Goal: Find specific page/section: Find specific page/section

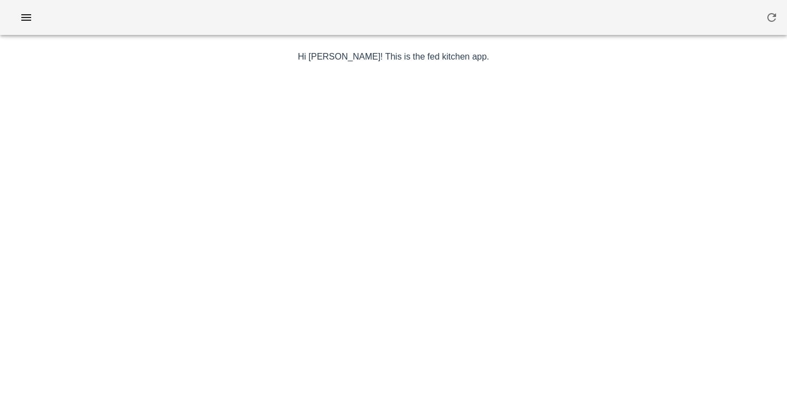
click at [374, 23] on div at bounding box center [393, 17] width 787 height 35
click at [27, 23] on icon "button" at bounding box center [26, 17] width 13 height 13
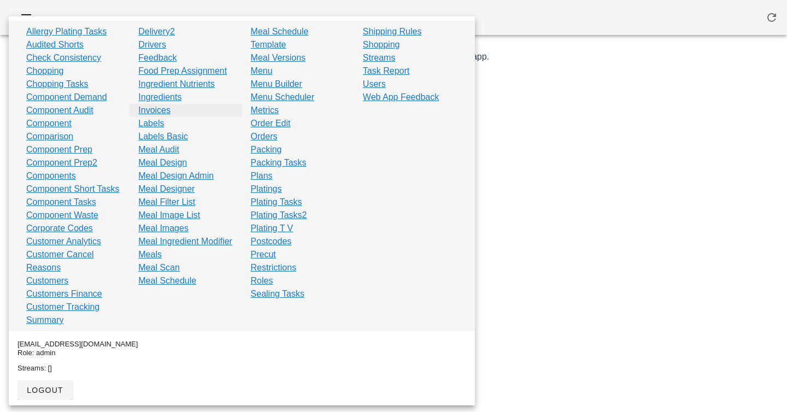
click at [158, 112] on link "Invoices" at bounding box center [154, 110] width 32 height 13
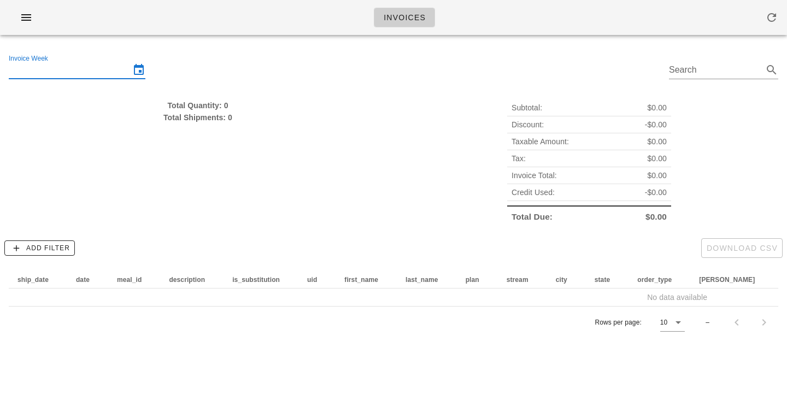
click at [31, 70] on input "Invoice Week" at bounding box center [69, 69] width 121 height 17
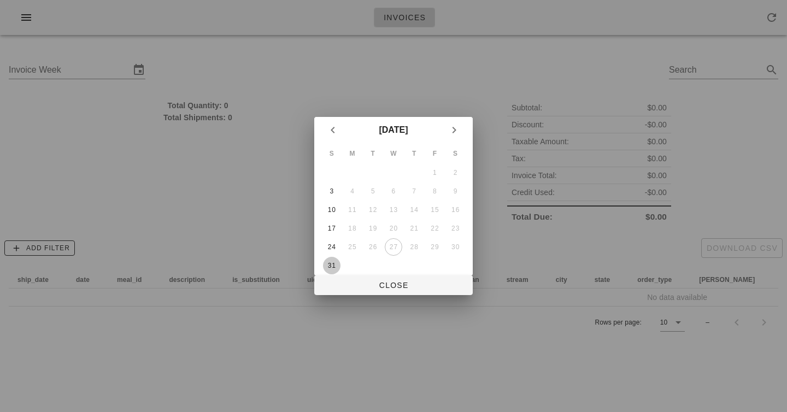
click at [337, 266] on div "31" at bounding box center [331, 266] width 17 height 8
click at [382, 297] on div at bounding box center [393, 206] width 787 height 412
click at [383, 290] on button "Close" at bounding box center [393, 285] width 158 height 20
type input "[DATE]"
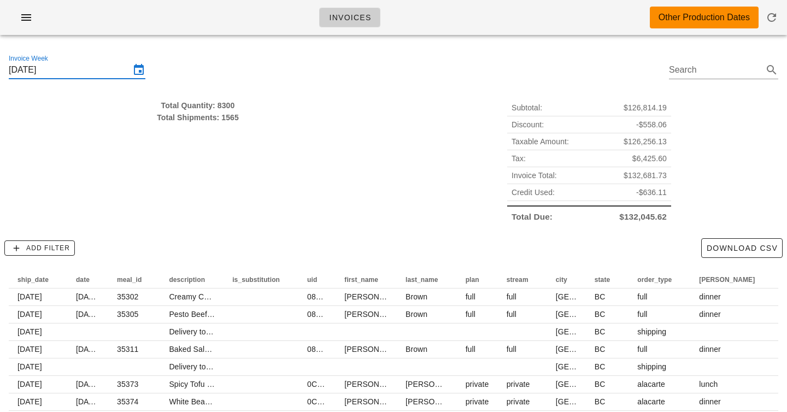
click at [291, 130] on div "Total Quantity: 8300 Total Shipments: 1565" at bounding box center [197, 162] width 391 height 139
drag, startPoint x: 198, startPoint y: 92, endPoint x: 211, endPoint y: 162, distance: 71.1
click at [211, 160] on div "Total Quantity: 8300 Total Shipments: 1565" at bounding box center [197, 162] width 391 height 139
click at [211, 162] on div "Total Quantity: 8300 Total Shipments: 1565" at bounding box center [197, 162] width 391 height 139
click at [643, 109] on span "$126,814.19" at bounding box center [644, 108] width 43 height 12
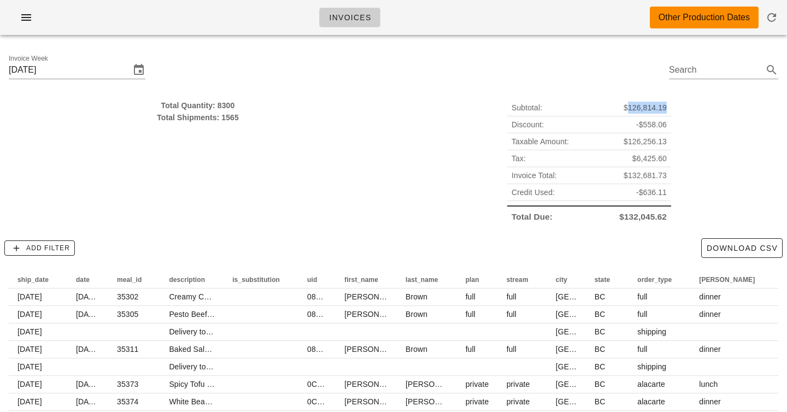
click at [643, 109] on span "$126,814.19" at bounding box center [644, 108] width 43 height 12
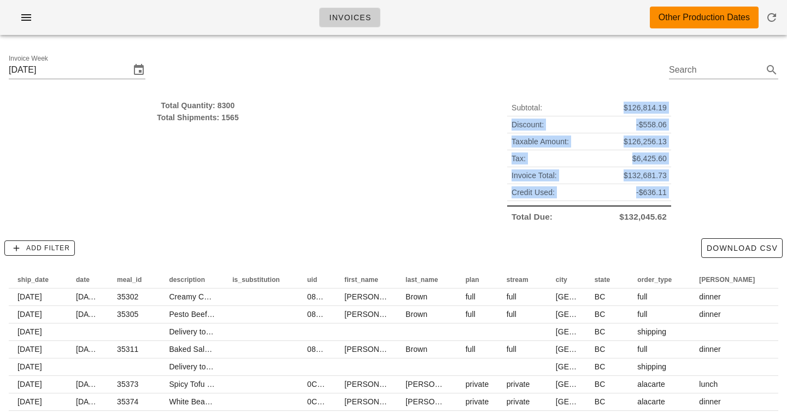
drag, startPoint x: 643, startPoint y: 109, endPoint x: 643, endPoint y: 215, distance: 106.0
click at [643, 215] on div "Subtotal: $126,814.19 Discount: -$558.06 Taxable Amount: $126,256.13 Tax: $6,42…" at bounding box center [589, 162] width 164 height 126
click at [643, 215] on span "$132,045.62" at bounding box center [643, 217] width 48 height 12
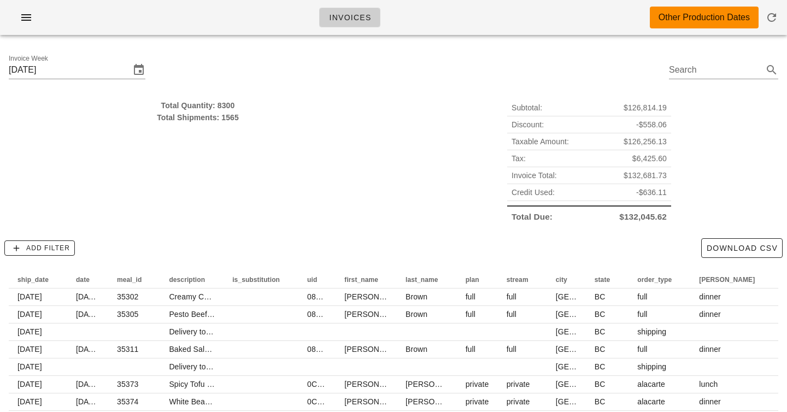
click at [248, 114] on div "Total Shipments: 1565" at bounding box center [198, 117] width 378 height 12
click at [404, 8] on div "Invoices Other Production Dates" at bounding box center [393, 17] width 787 height 35
click at [39, 21] on button "button" at bounding box center [26, 18] width 35 height 20
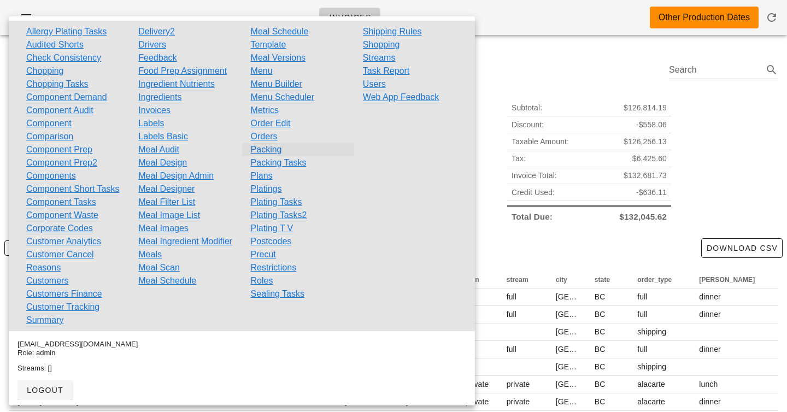
click at [260, 149] on link "Packing" at bounding box center [266, 149] width 31 height 13
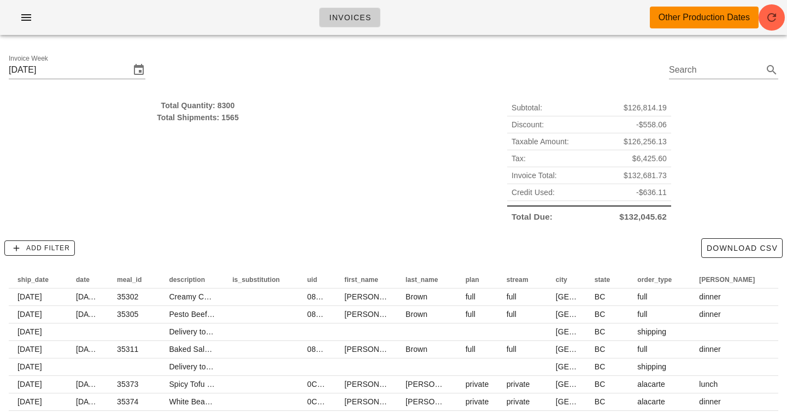
click at [341, 66] on div "Invoice Week Sunday August 31 Search" at bounding box center [393, 72] width 787 height 56
click at [387, 84] on div "Invoice Week Sunday August 31 Search" at bounding box center [393, 72] width 787 height 56
drag, startPoint x: 221, startPoint y: 91, endPoint x: 221, endPoint y: 122, distance: 31.1
click at [221, 122] on div "Invoice Week Sunday August 31 Search Total Quantity: 8300 Total Shipments: 1565…" at bounding box center [393, 274] width 787 height 461
click at [221, 122] on div "Total Shipments: 1565" at bounding box center [198, 117] width 378 height 12
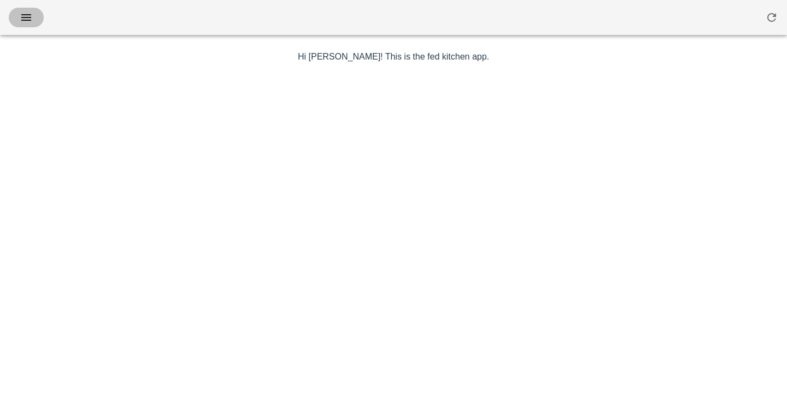
click at [25, 15] on icon "button" at bounding box center [26, 17] width 13 height 13
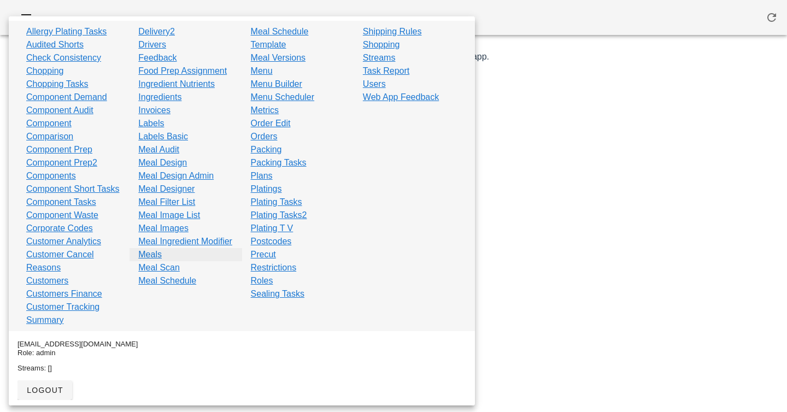
click at [145, 261] on link "Meals" at bounding box center [149, 254] width 23 height 13
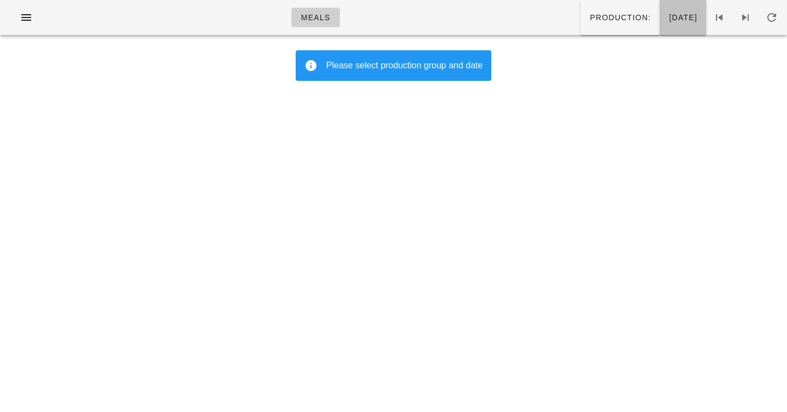
click at [668, 21] on span "Wednesday Aug 27" at bounding box center [682, 17] width 29 height 9
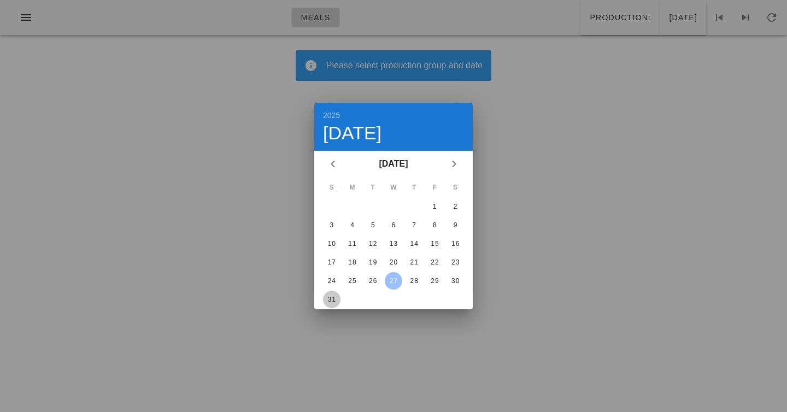
click at [329, 297] on div "31" at bounding box center [331, 300] width 17 height 8
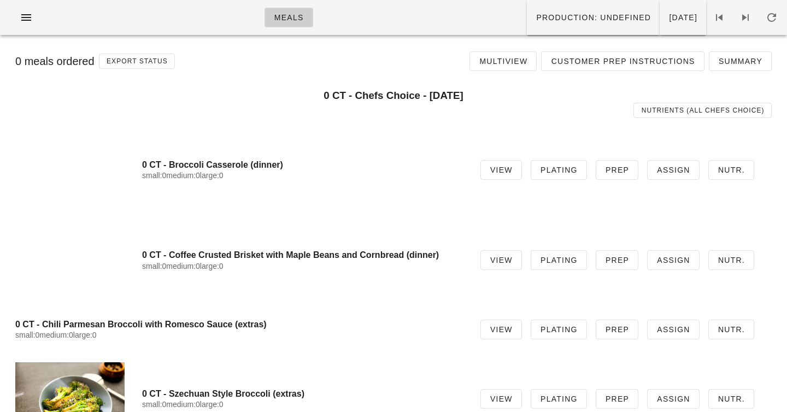
scroll to position [43, 0]
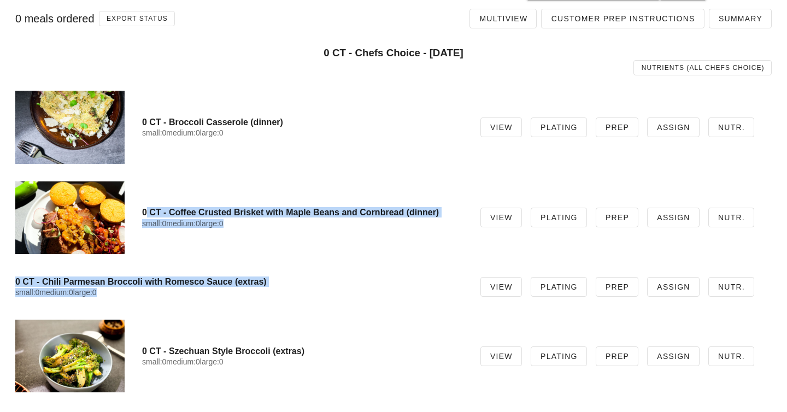
drag, startPoint x: 250, startPoint y: 179, endPoint x: 256, endPoint y: 315, distance: 136.2
click at [256, 315] on div "select the meals you would like to show together 0 CT - Chefs Choice - Sunday A…" at bounding box center [394, 220] width 774 height 361
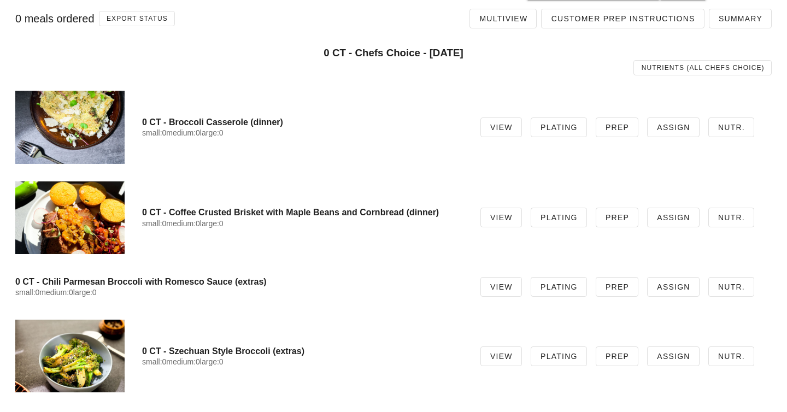
click at [268, 386] on div "0 CT - Szechuan Style Broccoli (extras) small:0 medium:0 large:0 View Plating P…" at bounding box center [394, 356] width 774 height 90
drag, startPoint x: 268, startPoint y: 385, endPoint x: 268, endPoint y: 162, distance: 223.5
click at [268, 162] on div "select the meals you would like to show together 0 CT - Chefs Choice - Sunday A…" at bounding box center [394, 220] width 774 height 361
click at [268, 162] on div "0 CT - Broccoli Casserole (dinner) small:0 medium:0 large:0 View Plating Prep A…" at bounding box center [394, 127] width 774 height 90
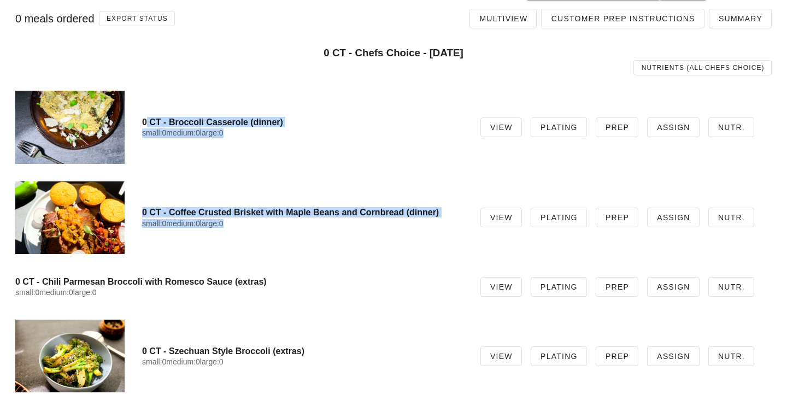
drag, startPoint x: 251, startPoint y: 97, endPoint x: 272, endPoint y: 282, distance: 186.9
click at [272, 282] on div "select the meals you would like to show together 0 CT - Chefs Choice - Sunday A…" at bounding box center [394, 220] width 774 height 361
click at [272, 282] on h4 "0 CT - Chili Parmesan Broccoli with Romesco Sauce (extras)" at bounding box center [239, 281] width 448 height 10
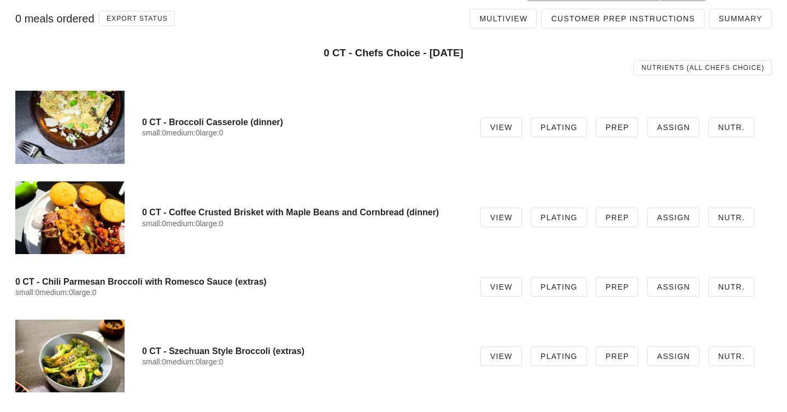
click at [283, 323] on div "0 CT - Szechuan Style Broccoli (extras) small:0 medium:0 large:0 View Plating P…" at bounding box center [394, 356] width 774 height 90
click at [278, 351] on h4 "0 CT - Szechuan Style Broccoli (extras)" at bounding box center [302, 351] width 321 height 10
drag, startPoint x: 278, startPoint y: 351, endPoint x: 246, endPoint y: 73, distance: 280.5
click at [246, 73] on div "select the meals you would like to show together 0 CT - Chefs Choice - Sunday A…" at bounding box center [394, 220] width 774 height 361
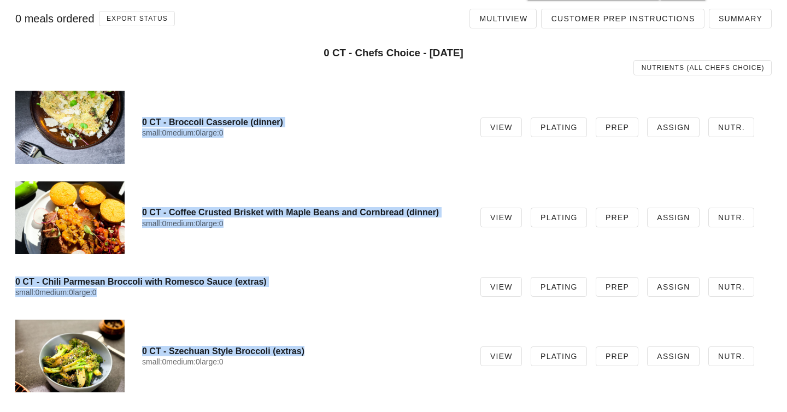
click at [246, 73] on div "Nutrients (all Chefs Choice)" at bounding box center [393, 68] width 769 height 28
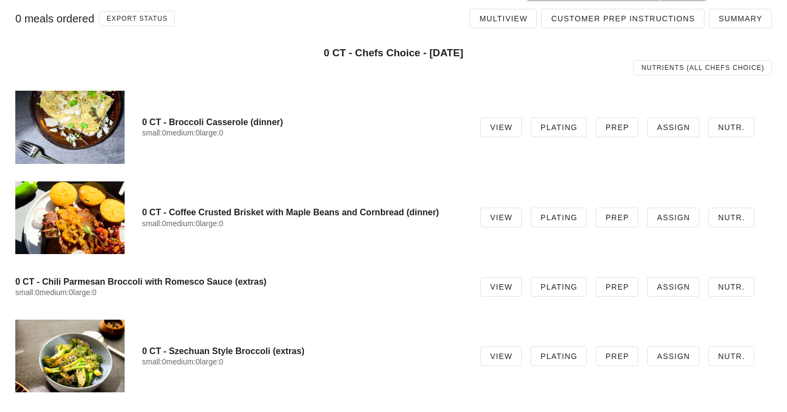
scroll to position [0, 0]
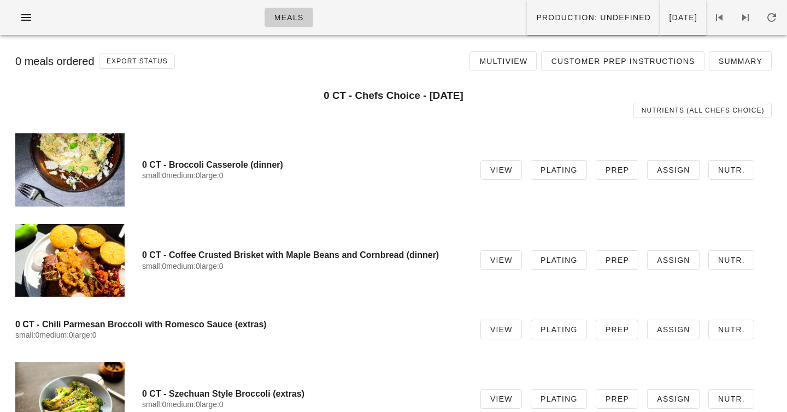
click at [351, 99] on div "Nutrients (all Chefs Choice)" at bounding box center [393, 110] width 769 height 28
click at [317, 257] on h4 "0 CT - Coffee Crusted Brisket with Maple Beans and Cornbread (dinner)" at bounding box center [302, 255] width 321 height 10
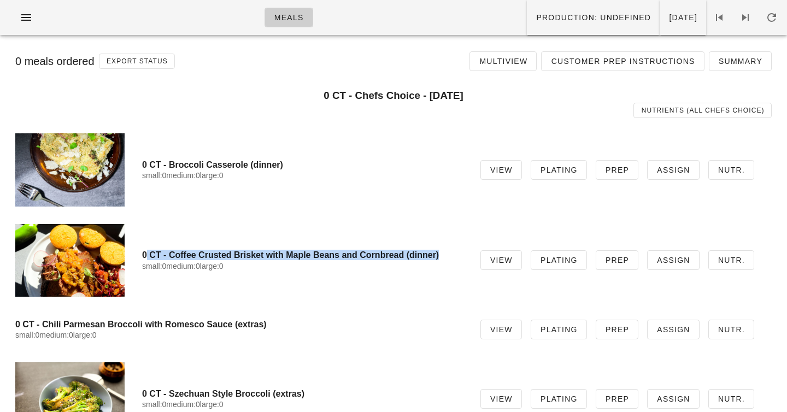
click at [317, 257] on h4 "0 CT - Coffee Crusted Brisket with Maple Beans and Cornbread (dinner)" at bounding box center [302, 255] width 321 height 10
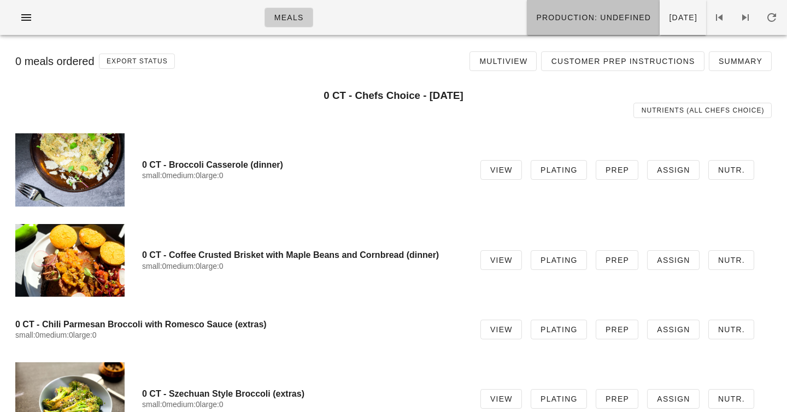
click at [540, 11] on button "Production: undefined" at bounding box center [593, 17] width 133 height 35
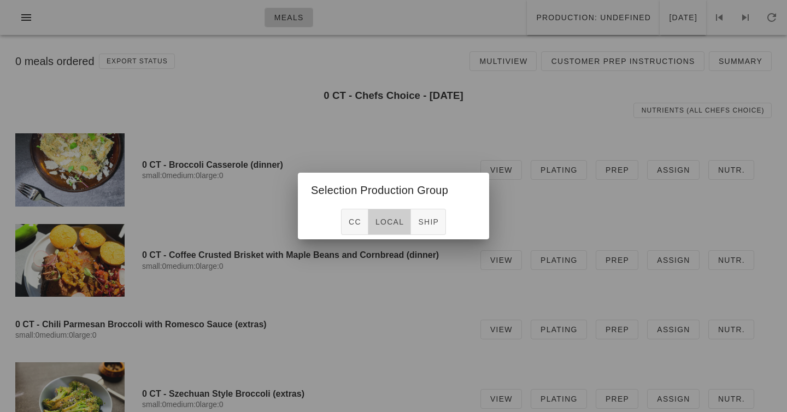
click at [385, 224] on span "local" at bounding box center [389, 221] width 29 height 9
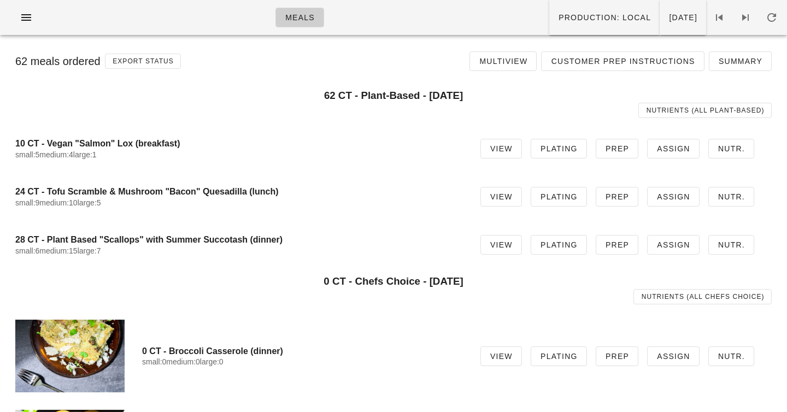
drag, startPoint x: 363, startPoint y: 138, endPoint x: 378, endPoint y: 270, distance: 133.6
click at [378, 270] on div "select the meals you would like to show together 62 CT - Plant-Based - Sunday A…" at bounding box center [394, 336] width 774 height 514
click at [326, 150] on div "small:5 medium:4 large:1" at bounding box center [239, 154] width 448 height 9
click at [285, 87] on div "62 CT - Plant-Based - Sunday Aug 31 Nutrients (all Plant-Based)" at bounding box center [393, 104] width 756 height 42
drag, startPoint x: 285, startPoint y: 87, endPoint x: 305, endPoint y: 159, distance: 74.4
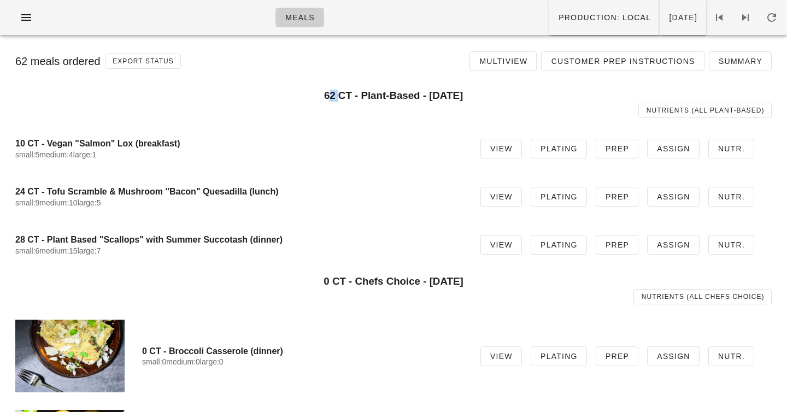
click at [305, 159] on div "select the meals you would like to show together 62 CT - Plant-Based - Sunday A…" at bounding box center [394, 176] width 774 height 186
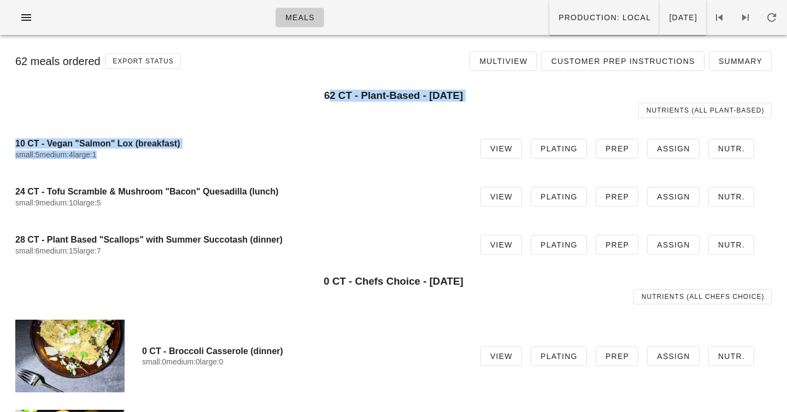
click at [305, 159] on div "10 CT - Vegan "Salmon" Lox (breakfast) small:5 medium:4 large:1" at bounding box center [239, 149] width 448 height 34
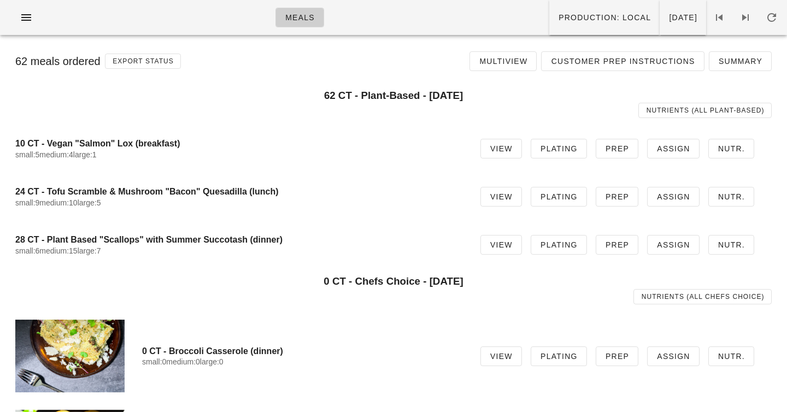
click at [305, 159] on div "10 CT - Vegan "Salmon" Lox (breakfast) small:5 medium:4 large:1" at bounding box center [239, 149] width 448 height 34
drag, startPoint x: 275, startPoint y: 111, endPoint x: 351, endPoint y: 210, distance: 124.7
click at [351, 210] on div "select the meals you would like to show together 62 CT - Plant-Based - Sunday A…" at bounding box center [394, 176] width 774 height 186
drag, startPoint x: 391, startPoint y: 11, endPoint x: 402, endPoint y: 303, distance: 291.4
click at [402, 302] on div "Meals Production: local Sunday Aug 31 62 meals ordered Export Status Multiview …" at bounding box center [393, 299] width 787 height 599
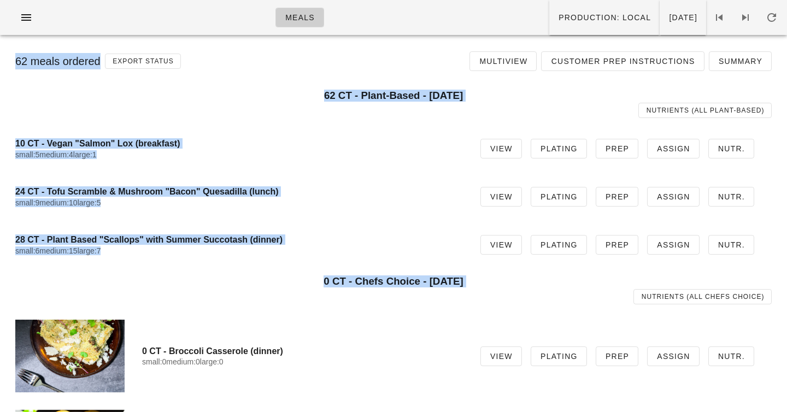
click at [389, 282] on div "Nutrients (all Chefs Choice)" at bounding box center [393, 296] width 769 height 28
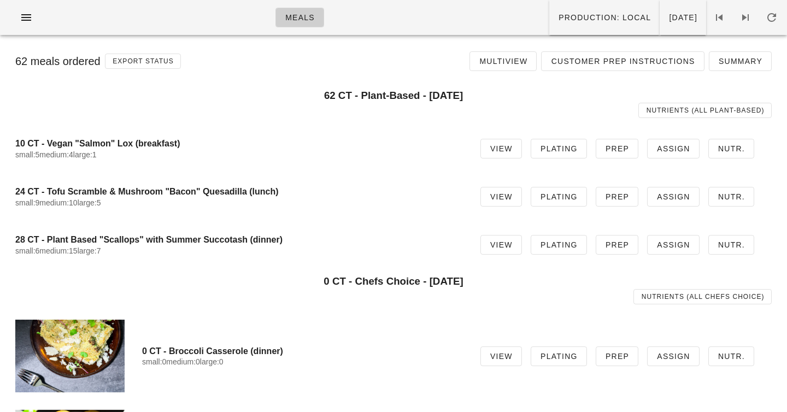
drag, startPoint x: 389, startPoint y: 282, endPoint x: 434, endPoint y: 93, distance: 194.4
click at [434, 93] on div "select the meals you would like to show together 62 CT - Plant-Based - Sunday A…" at bounding box center [394, 336] width 774 height 514
click at [434, 93] on h3 "62 CT - Plant-Based - Sunday Aug 31" at bounding box center [393, 96] width 756 height 12
drag, startPoint x: 417, startPoint y: 70, endPoint x: 415, endPoint y: 368, distance: 297.3
click at [415, 368] on div "62 meals ordered Export Status Multiview Customer Prep Instructions Summary sel…" at bounding box center [393, 321] width 787 height 555
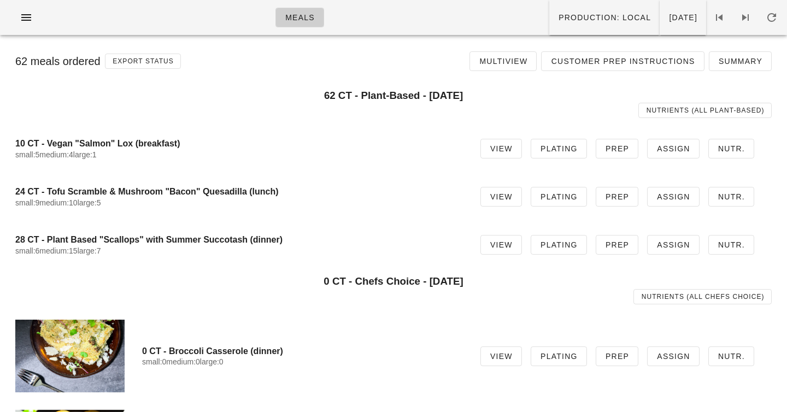
click at [402, 261] on div "28 CT - Plant Based "Scallops" with Summer Succotash (dinner) small:6 medium:15…" at bounding box center [239, 245] width 448 height 34
drag, startPoint x: 401, startPoint y: 291, endPoint x: 431, endPoint y: 44, distance: 248.9
click at [431, 44] on div "62 meals ordered Export Status Multiview Customer Prep Instructions Summary sel…" at bounding box center [393, 321] width 787 height 555
click at [404, 104] on div "Nutrients (all Plant-Based)" at bounding box center [393, 110] width 769 height 28
drag, startPoint x: 213, startPoint y: 176, endPoint x: 309, endPoint y: 410, distance: 252.9
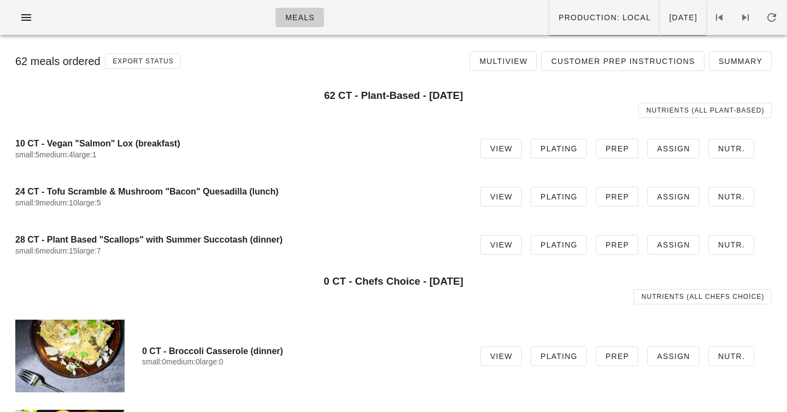
click at [309, 410] on div "select the meals you would like to show together 62 CT - Plant-Based - Sunday A…" at bounding box center [394, 336] width 774 height 514
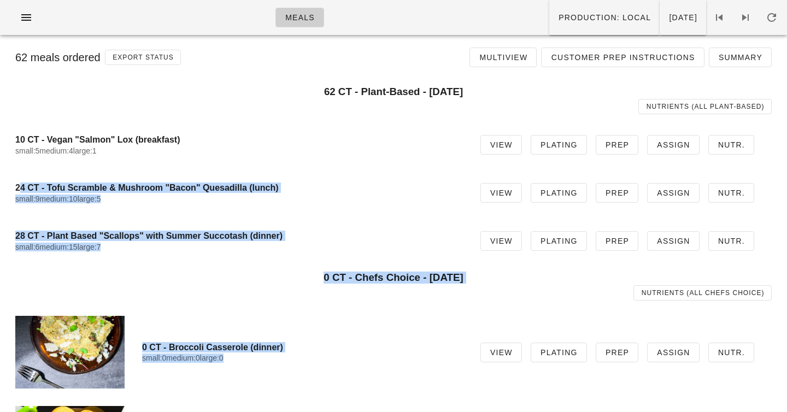
click at [301, 273] on h3 "0 CT - Chefs Choice - Sunday Aug 31" at bounding box center [393, 278] width 756 height 12
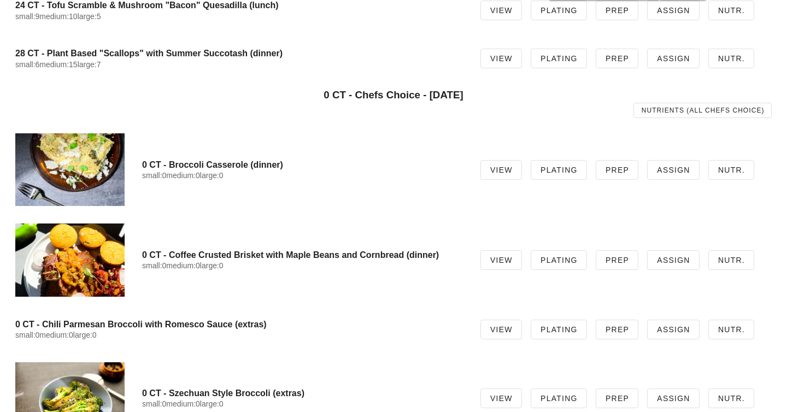
scroll to position [188, 0]
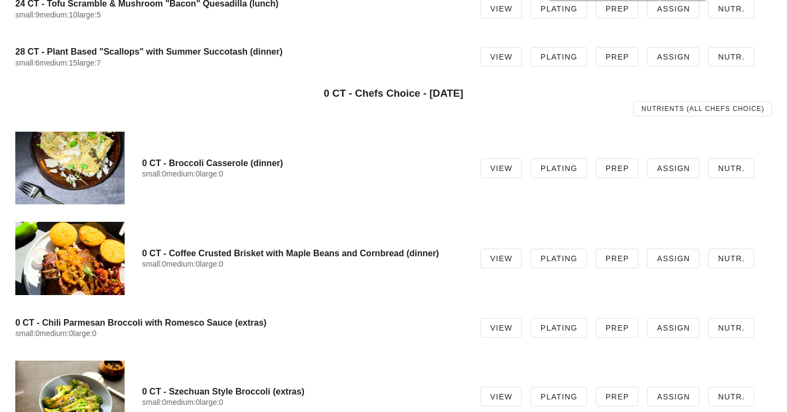
drag, startPoint x: 407, startPoint y: 60, endPoint x: 411, endPoint y: 430, distance: 370.5
click at [411, 411] on html "Meals Production: local Sunday Aug 31 62 meals ordered Export Status Multiview …" at bounding box center [393, 132] width 787 height 641
click at [367, 197] on div "0 CT - Broccoli Casserole (dinner) small:0 medium:0 large:0 View Plating Prep A…" at bounding box center [394, 168] width 774 height 90
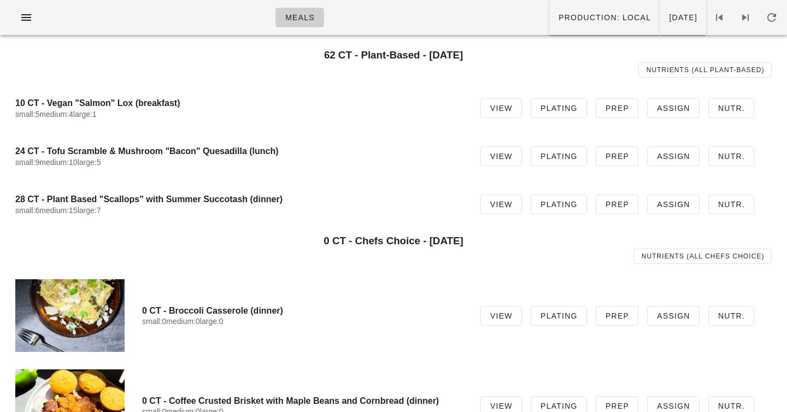
scroll to position [0, 0]
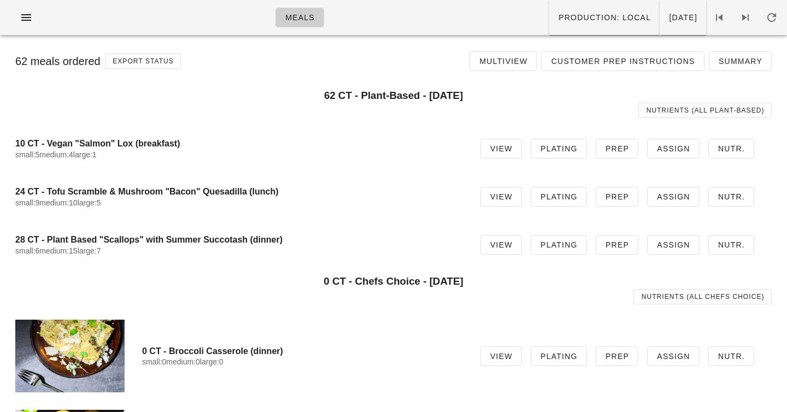
click at [363, 102] on div "Nutrients (all Plant-Based)" at bounding box center [393, 110] width 769 height 28
click at [316, 197] on div "24 CT - Tofu Scramble & Mushroom "Bacon" Quesadilla (lunch) small:9 medium:10 l…" at bounding box center [239, 197] width 448 height 34
click at [216, 192] on h4 "24 CT - Tofu Scramble & Mushroom "Bacon" Quesadilla (lunch)" at bounding box center [239, 191] width 448 height 10
click at [319, 124] on div "Nutrients (all Plant-Based)" at bounding box center [393, 110] width 769 height 28
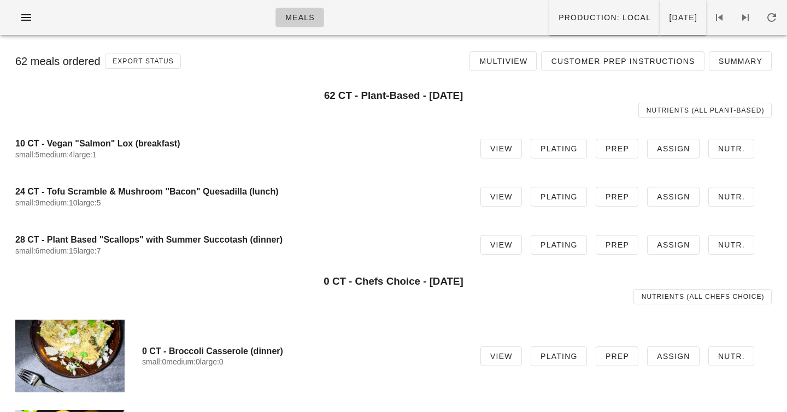
click at [375, 28] on div "Meals Production: local Sunday Aug 31" at bounding box center [393, 17] width 787 height 35
click at [345, 90] on h3 "62 CT - Plant-Based - Sunday Aug 31" at bounding box center [393, 96] width 756 height 12
click at [365, 98] on div "Nutrients (all Plant-Based)" at bounding box center [393, 110] width 769 height 28
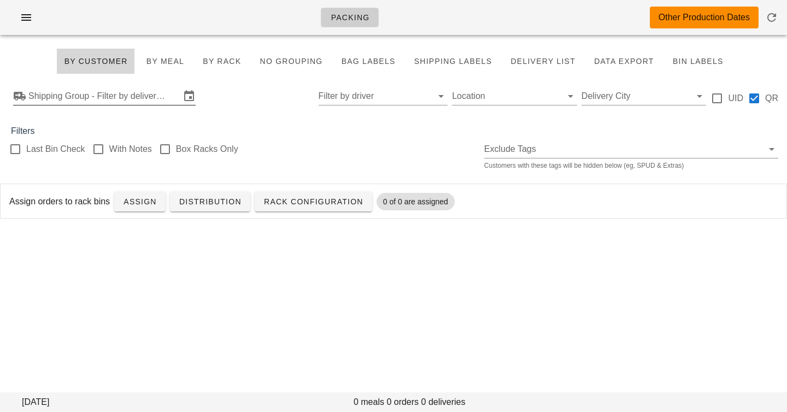
click at [101, 93] on input "Shipping Group - Filter by delivery logistics" at bounding box center [104, 95] width 152 height 17
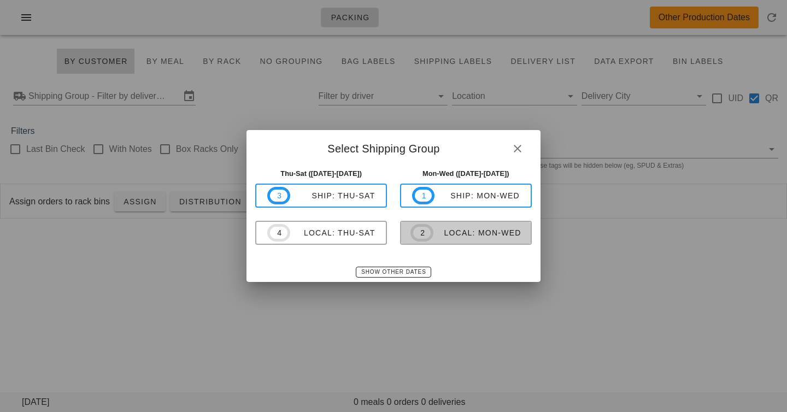
click at [462, 235] on div "local: Mon-Wed" at bounding box center [477, 232] width 88 height 9
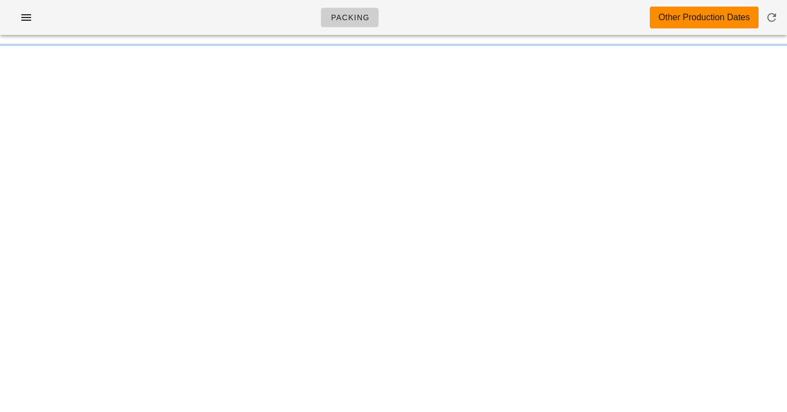
click at [508, 10] on div "Packing Other Production Dates" at bounding box center [393, 17] width 787 height 35
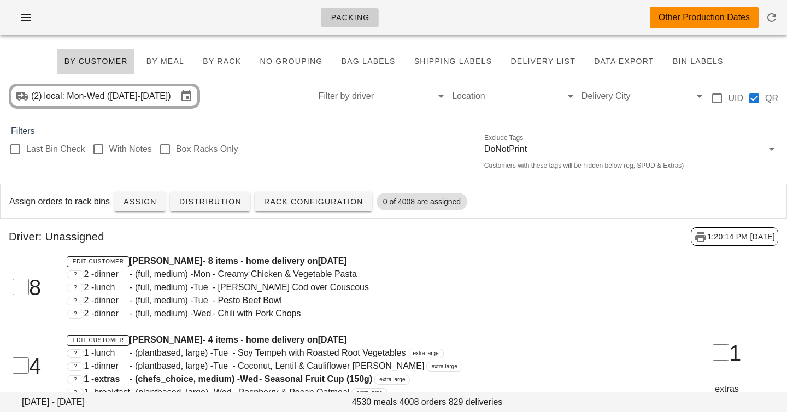
click at [302, 151] on div "Last Bin Check With Notes Box Racks Only Exclude Tags DoNotPrint Customers with…" at bounding box center [393, 155] width 787 height 35
click at [136, 203] on span "Assign" at bounding box center [140, 201] width 34 height 9
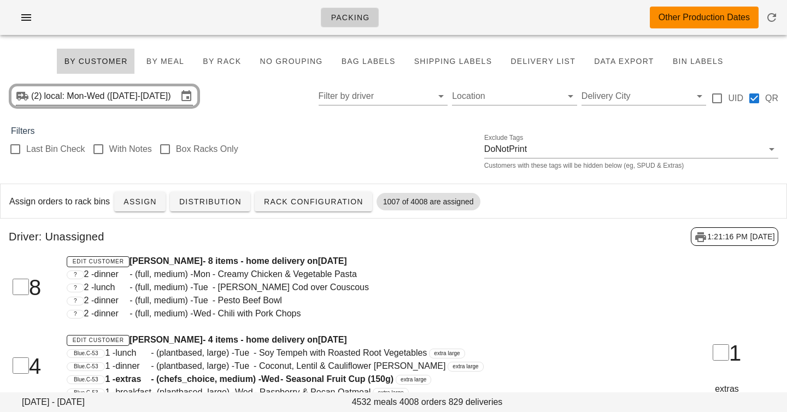
click at [111, 95] on input "local: Mon-Wed (Sep 1-Sep 3)" at bounding box center [110, 95] width 133 height 17
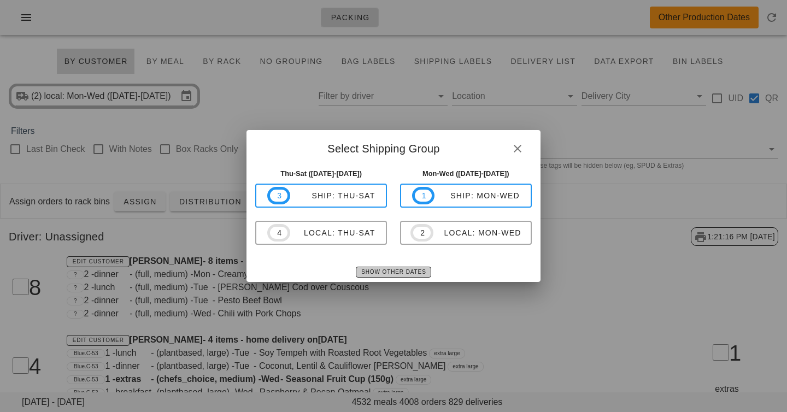
click at [376, 272] on span "Show Other Dates" at bounding box center [393, 272] width 65 height 6
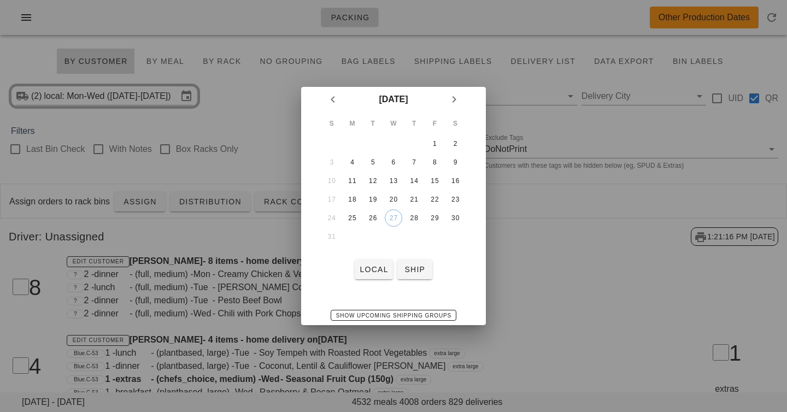
click at [331, 237] on td "31" at bounding box center [332, 236] width 20 height 17
click at [456, 100] on icon "Next month" at bounding box center [454, 99] width 13 height 13
click at [333, 140] on td at bounding box center [332, 143] width 20 height 17
click at [333, 157] on td "7" at bounding box center [332, 162] width 20 height 17
click at [247, 240] on div at bounding box center [393, 206] width 787 height 412
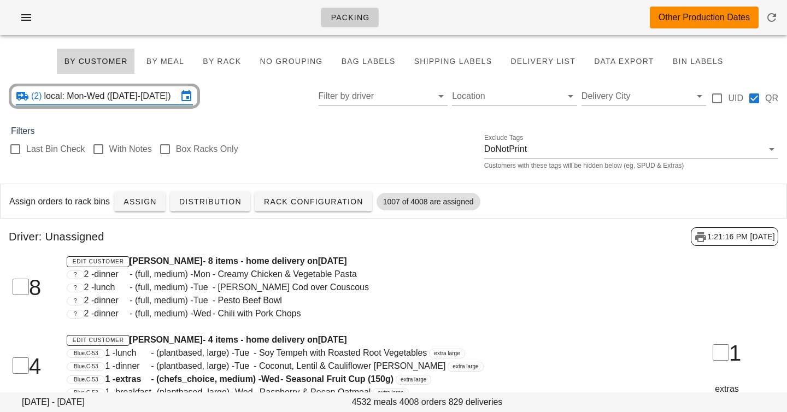
click at [395, 157] on div "Last Bin Check With Notes Box Racks Only Exclude Tags DoNotPrint Customers with…" at bounding box center [393, 155] width 787 height 35
click at [438, 113] on div "(2) local: Mon-Wed (Sep 1-Sep 3) Filter by driver Location Delivery City UID QR" at bounding box center [393, 96] width 787 height 35
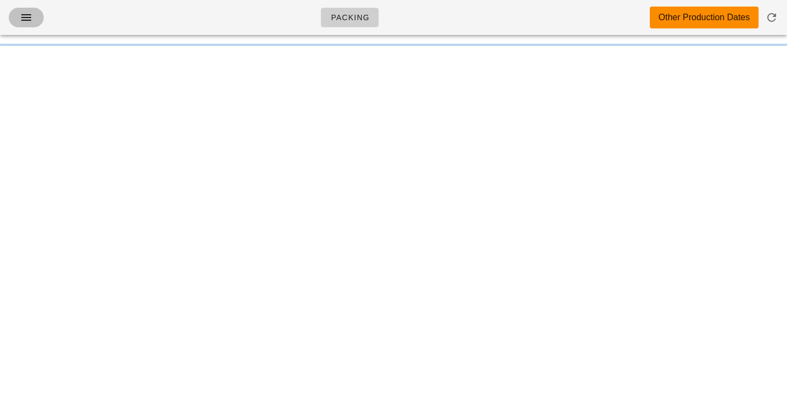
click at [31, 15] on icon "button" at bounding box center [26, 17] width 13 height 13
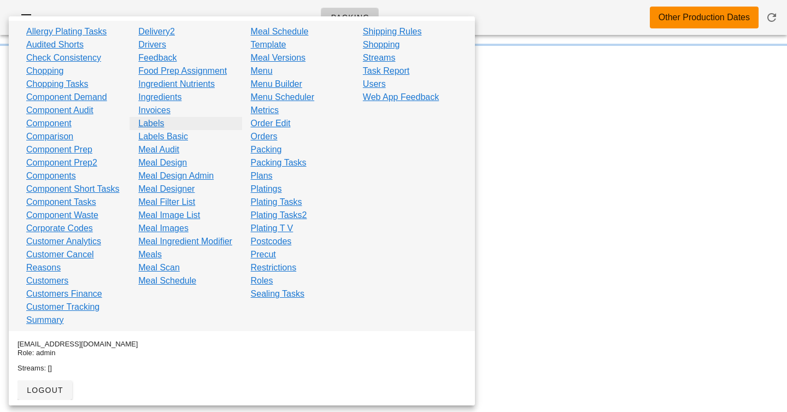
click at [154, 126] on link "Labels" at bounding box center [151, 123] width 26 height 13
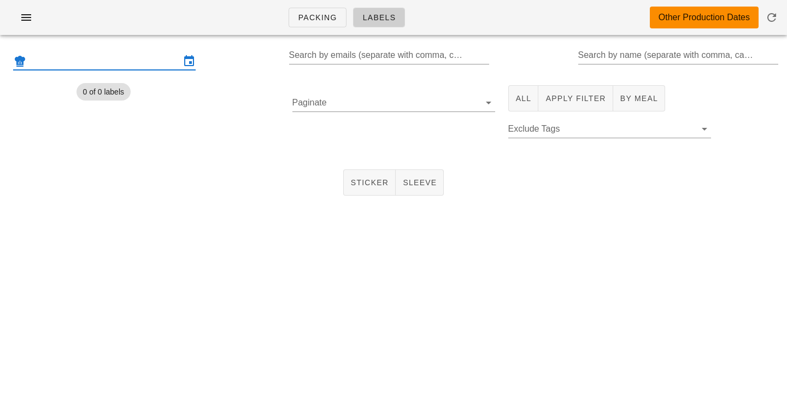
click at [108, 57] on input "text" at bounding box center [104, 60] width 152 height 17
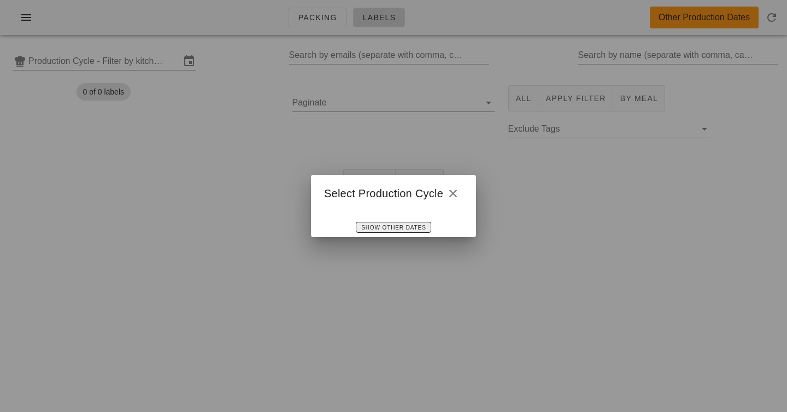
click at [390, 220] on div "Show Other Dates" at bounding box center [393, 227] width 165 height 20
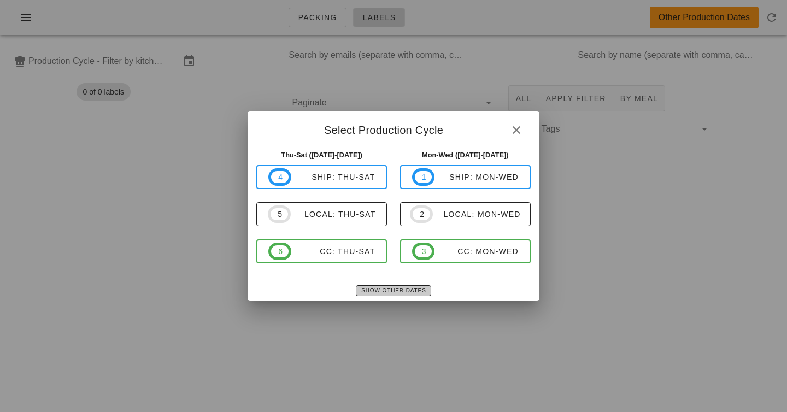
click at [390, 222] on div "Select Production Cycle Thu-Sat (Aug 28-Aug 30) 4 ship: Thu-Sat 5 local: Thu-Sa…" at bounding box center [393, 205] width 291 height 189
click at [405, 287] on span "Show Other Dates" at bounding box center [393, 290] width 65 height 6
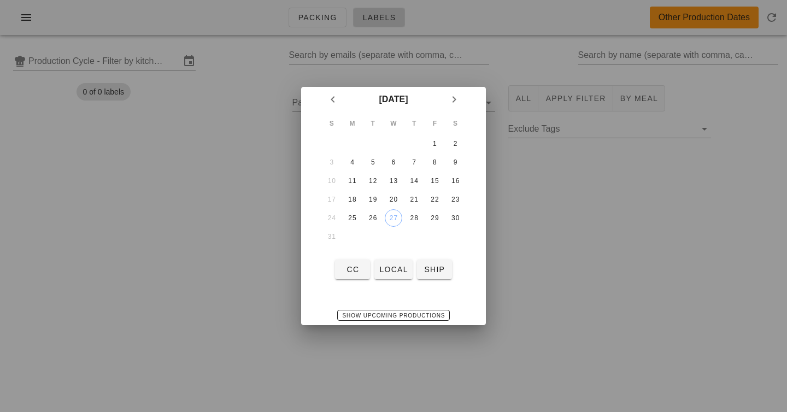
click at [335, 219] on td "24" at bounding box center [332, 217] width 20 height 17
click at [333, 233] on td "31" at bounding box center [332, 236] width 20 height 17
click at [380, 265] on span "local" at bounding box center [393, 269] width 29 height 9
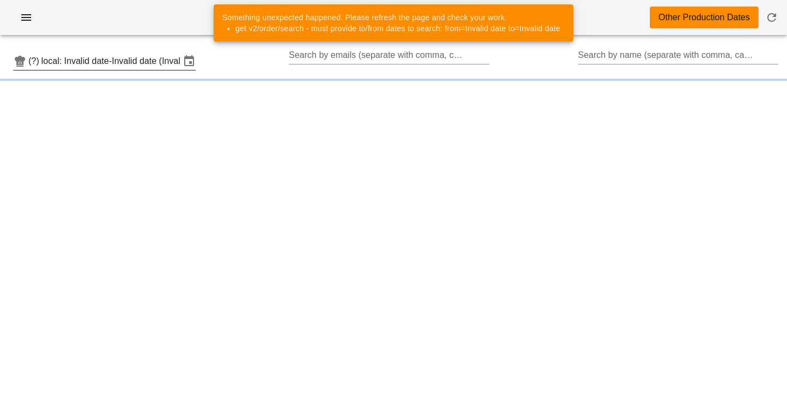
click at [166, 58] on input "local: Invalid date-Invalid date (Invalid date-Invalid date)" at bounding box center [111, 60] width 139 height 17
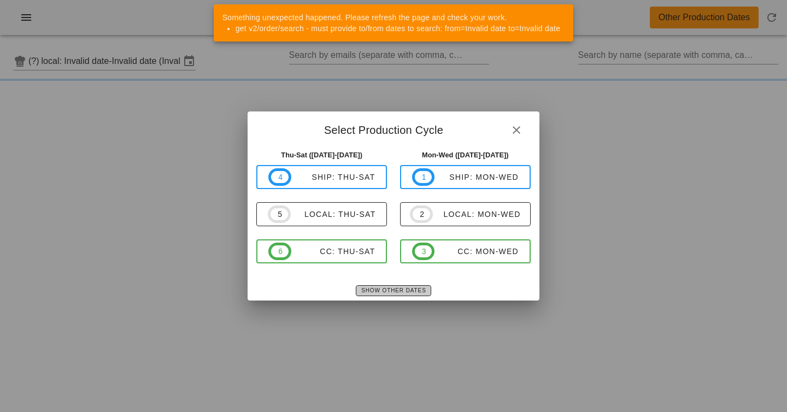
click at [413, 290] on span "Show Other Dates" at bounding box center [393, 290] width 65 height 6
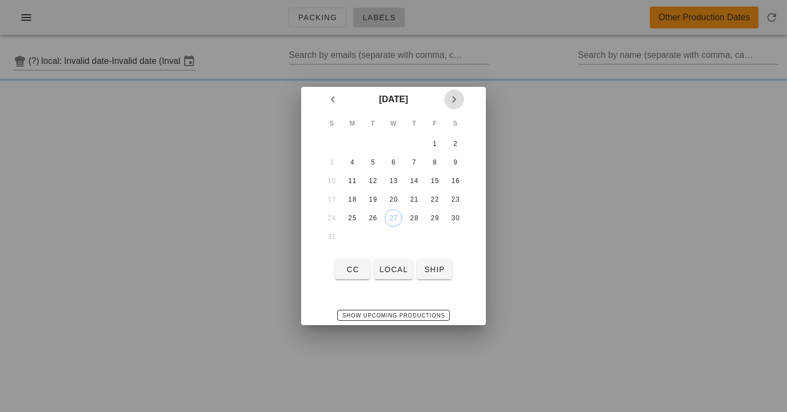
click at [451, 103] on icon "Next month" at bounding box center [454, 99] width 13 height 13
click at [356, 136] on button "1" at bounding box center [352, 143] width 17 height 17
click at [388, 313] on span "Show Upcoming Productions" at bounding box center [393, 316] width 103 height 6
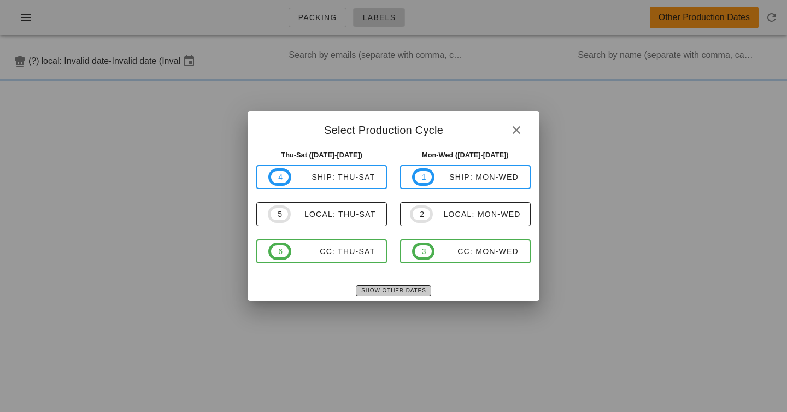
click at [401, 295] on button "Show Other Dates" at bounding box center [393, 290] width 75 height 11
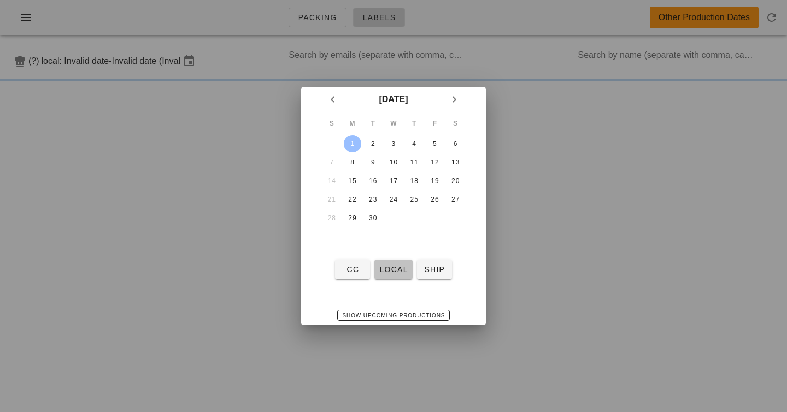
click at [380, 269] on span "local" at bounding box center [393, 269] width 29 height 9
type input "local: Mon-Wed (Sep 1-Sep 3)"
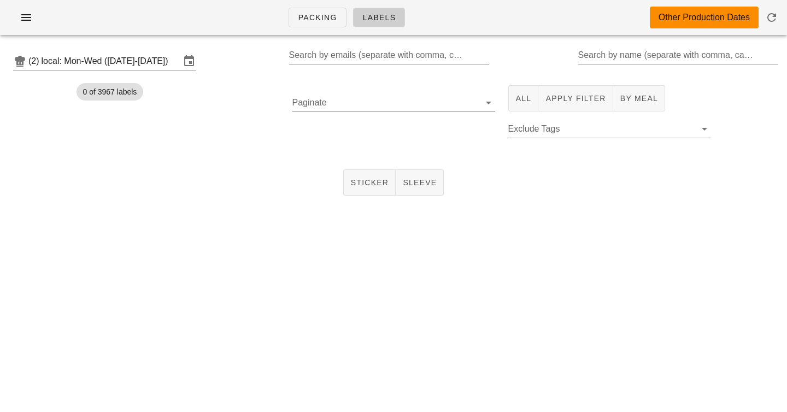
click at [247, 62] on div "(2) local: Mon-Wed (Sep 1-Sep 3) Search by emails (separate with comma, can be …" at bounding box center [393, 61] width 787 height 35
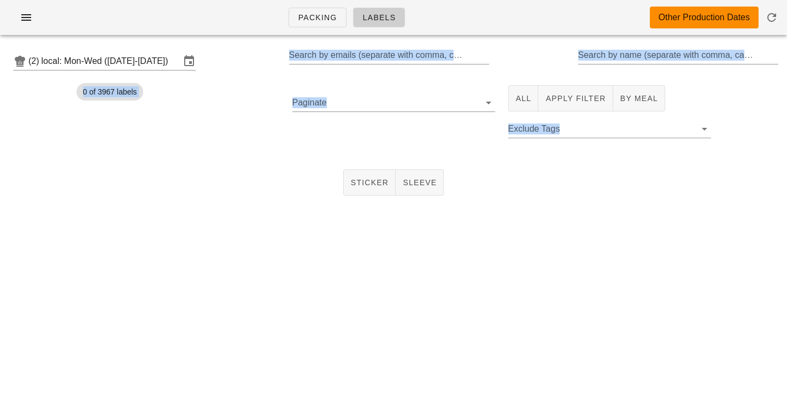
drag, startPoint x: 247, startPoint y: 62, endPoint x: 247, endPoint y: 195, distance: 133.3
click at [247, 195] on div "(2) local: Mon-Wed (Sep 1-Sep 3) Search by emails (separate with comma, can be …" at bounding box center [393, 133] width 787 height 178
click at [247, 195] on div "Sticker Sleeve" at bounding box center [393, 182] width 787 height 35
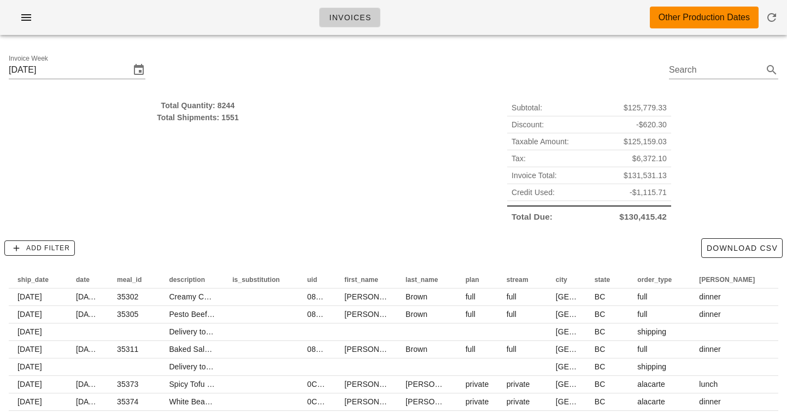
click at [302, 151] on div "Total Quantity: 8244 Total Shipments: 1551" at bounding box center [197, 162] width 391 height 139
click at [227, 110] on div "Total Quantity: 8244" at bounding box center [198, 105] width 378 height 12
drag, startPoint x: 227, startPoint y: 110, endPoint x: 227, endPoint y: 119, distance: 8.7
click at [227, 119] on div "Total Quantity: 8244 Total Shipments: 1551" at bounding box center [198, 111] width 378 height 24
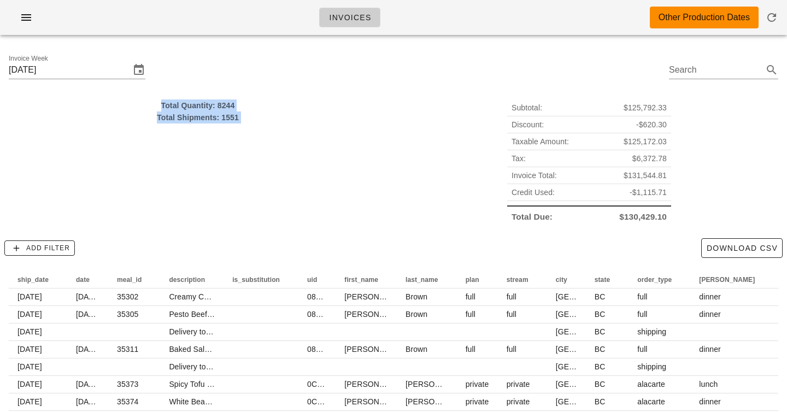
click at [227, 119] on div "Total Shipments: 1551" at bounding box center [198, 117] width 378 height 12
